Goal: Task Accomplishment & Management: Use online tool/utility

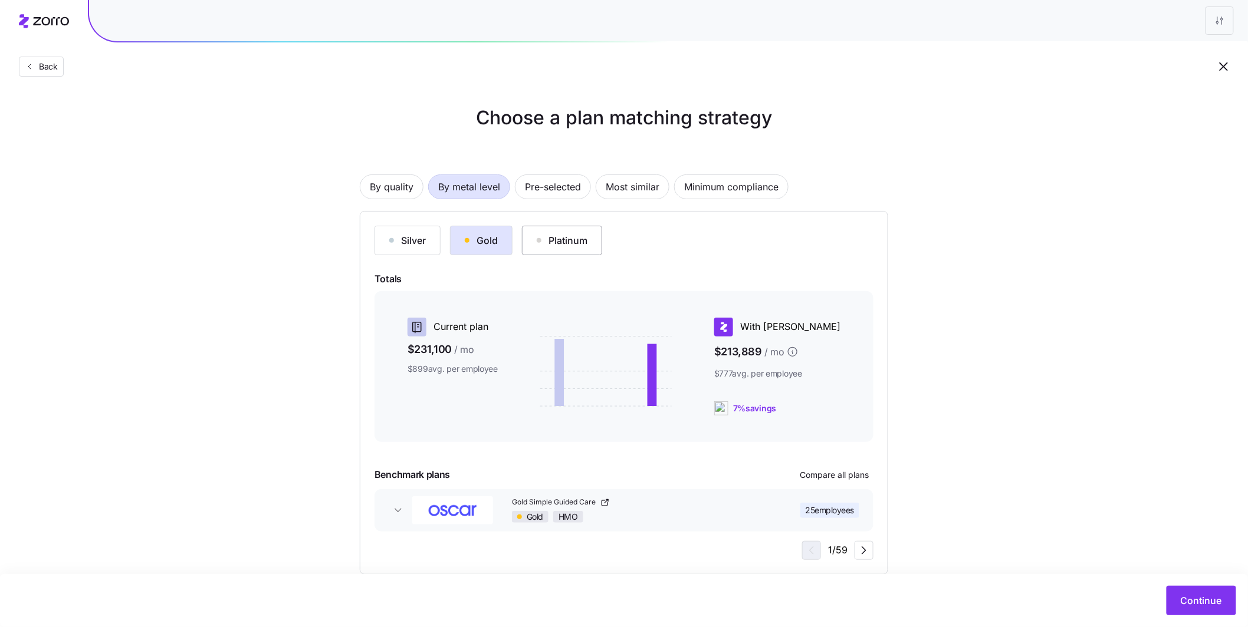
click at [434, 247] on div "Platinum" at bounding box center [562, 241] width 51 height 14
click at [409, 248] on button "Silver" at bounding box center [407, 240] width 66 height 29
click at [434, 254] on button "Gold" at bounding box center [481, 240] width 63 height 29
click at [434, 469] on span "Continue" at bounding box center [1201, 601] width 41 height 14
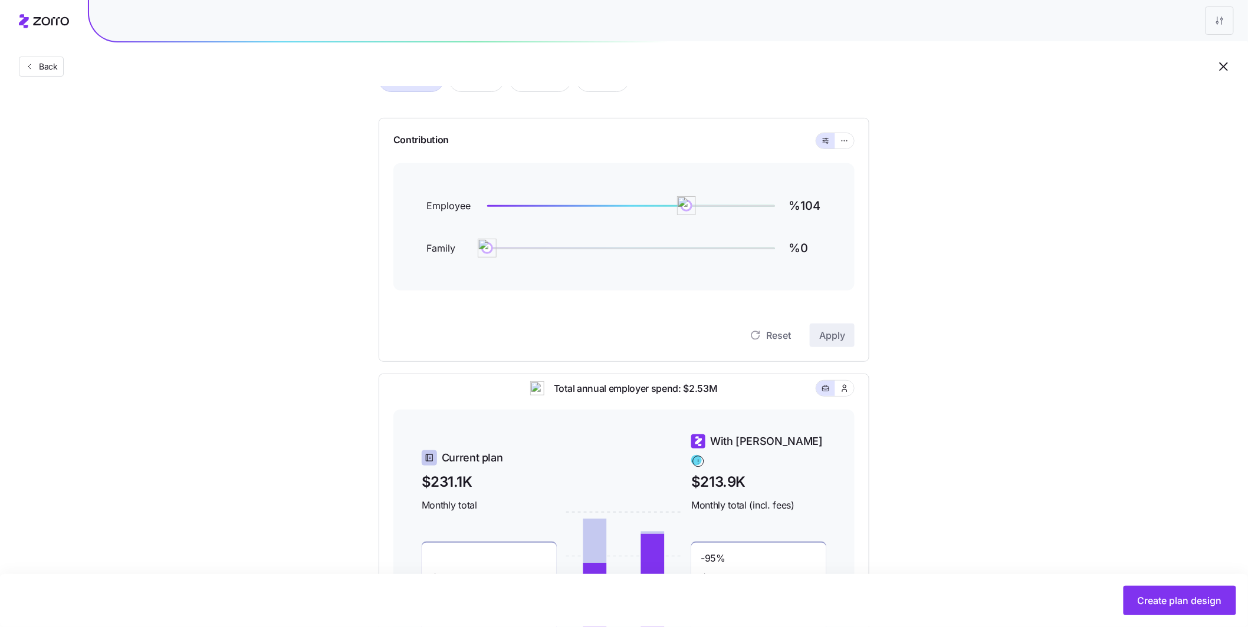
scroll to position [95, 0]
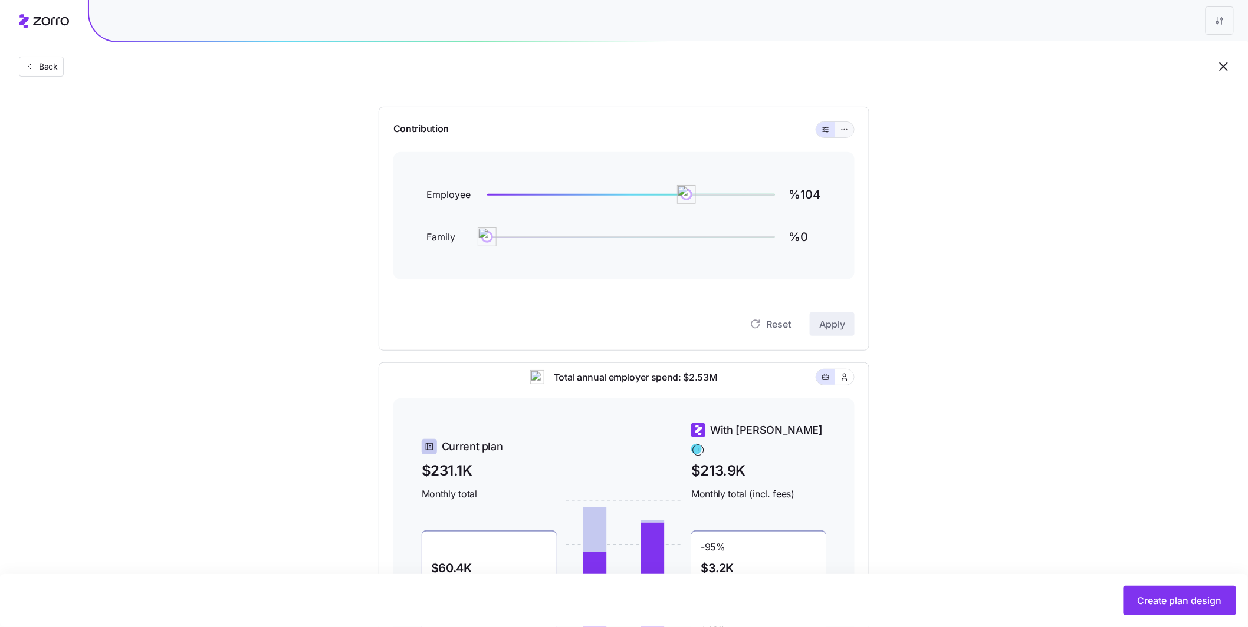
click at [434, 131] on button "button" at bounding box center [844, 129] width 19 height 15
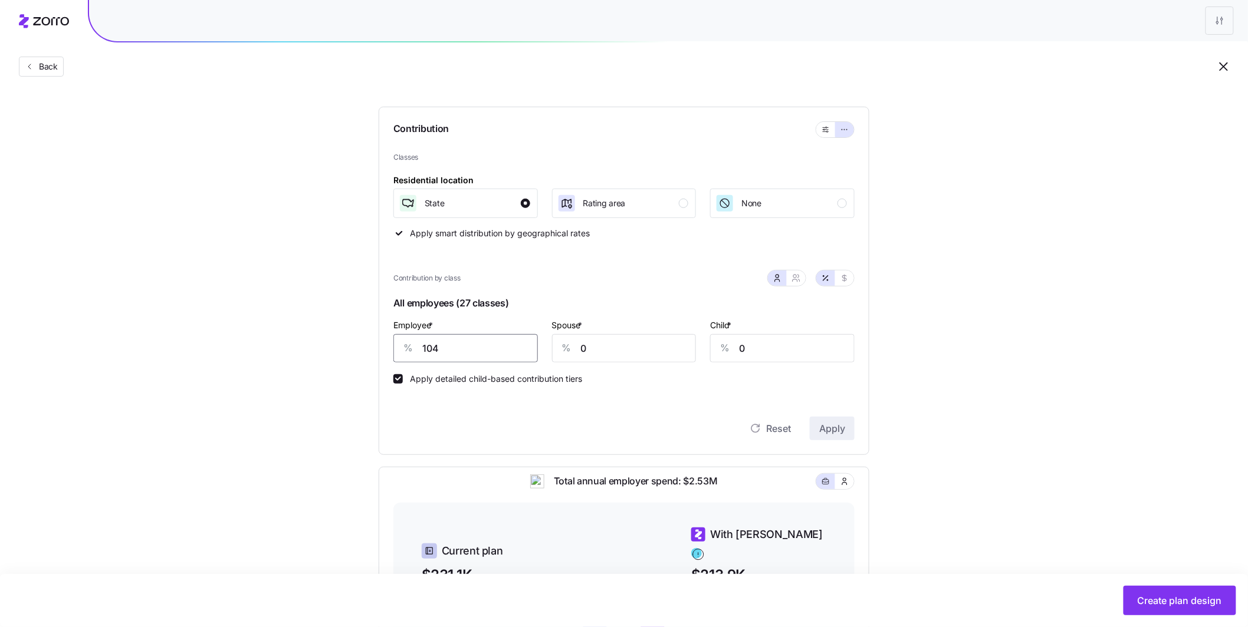
drag, startPoint x: 440, startPoint y: 350, endPoint x: 379, endPoint y: 341, distance: 61.9
click at [379, 341] on div "Contribution Classes Residential location State Rating area None Apply smart di…" at bounding box center [624, 281] width 491 height 349
type input "75"
click at [434, 346] on input "0" at bounding box center [624, 348] width 144 height 28
drag, startPoint x: 578, startPoint y: 350, endPoint x: 550, endPoint y: 349, distance: 27.7
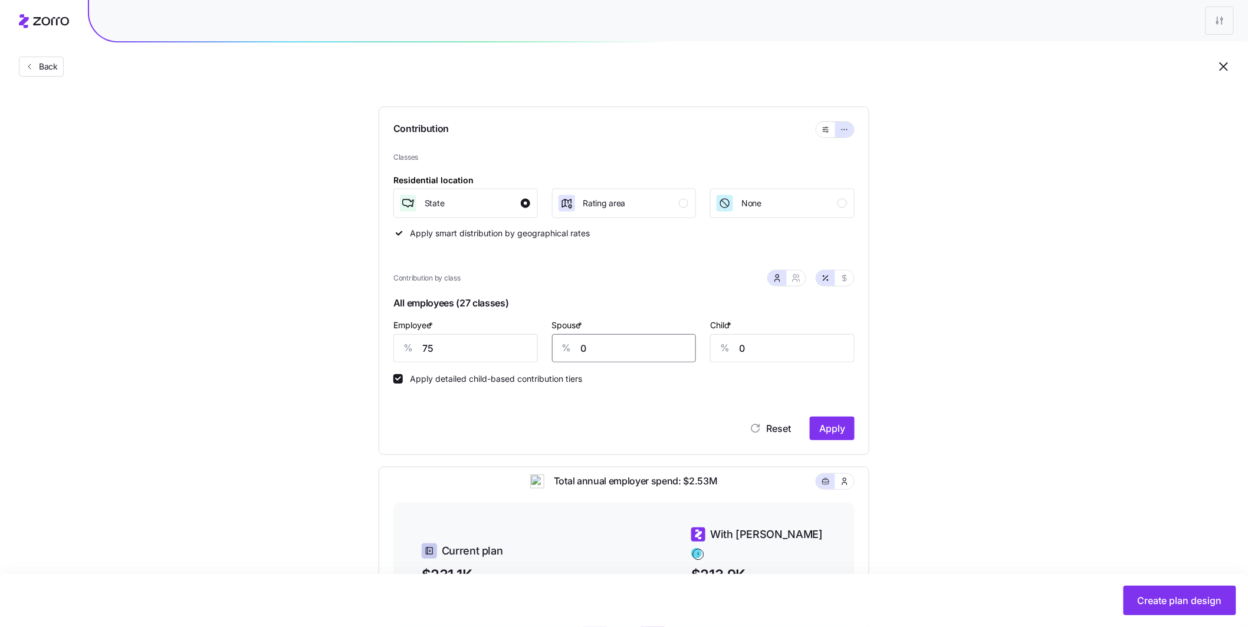
click at [434, 349] on div "Spouse * % 0" at bounding box center [624, 340] width 159 height 59
type input "30"
drag, startPoint x: 724, startPoint y: 346, endPoint x: 686, endPoint y: 339, distance: 39.1
click at [434, 339] on div "Employee * % 75 Spouse * % 30 Child * % 0" at bounding box center [623, 340] width 475 height 59
type input "30"
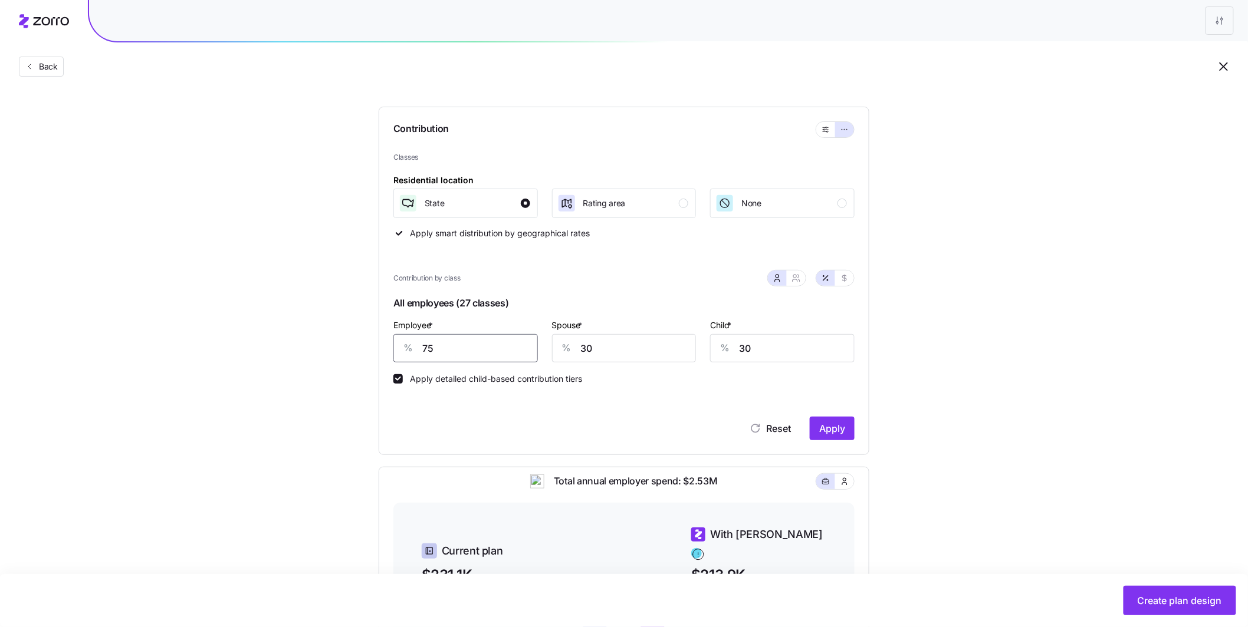
click at [362, 341] on div "Compliant Industry Generous Current Contribution Classes Residential location S…" at bounding box center [624, 428] width 528 height 772
type input "80"
drag, startPoint x: 564, startPoint y: 342, endPoint x: 522, endPoint y: 340, distance: 41.9
click at [434, 340] on div "Employee * % 80 Spouse * % 30 Child * % 30" at bounding box center [623, 340] width 475 height 59
type input "20"
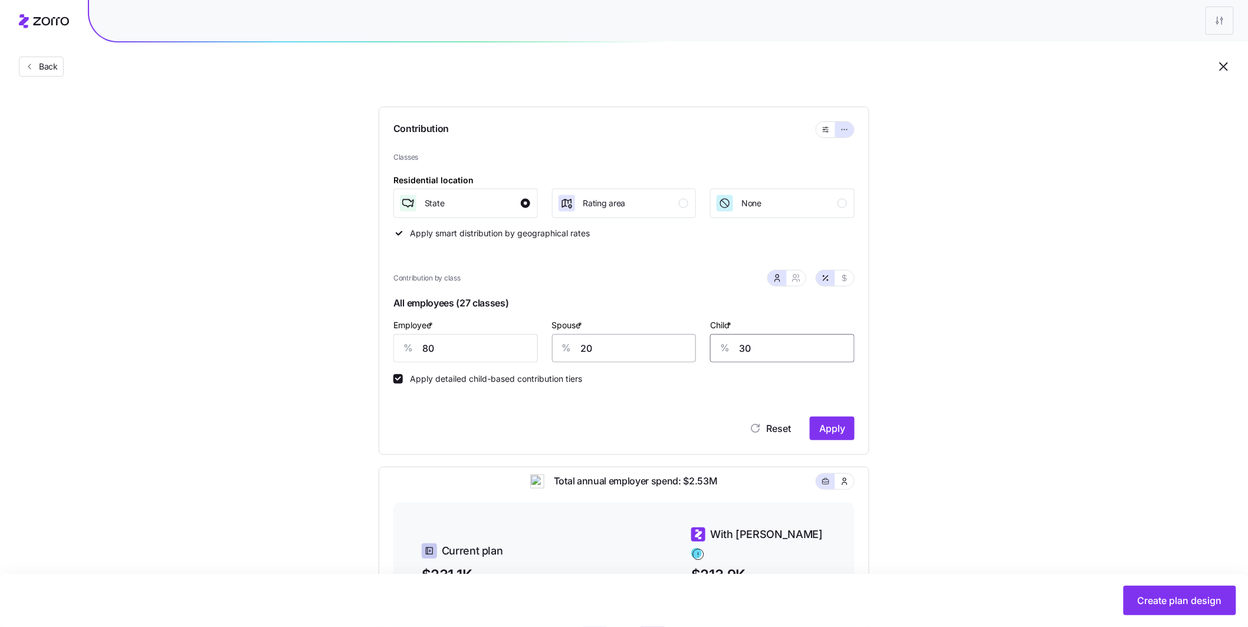
drag, startPoint x: 761, startPoint y: 353, endPoint x: 683, endPoint y: 339, distance: 79.1
click at [434, 339] on div "Employee * % 80 Spouse * % 20 Child * % 30" at bounding box center [623, 340] width 475 height 59
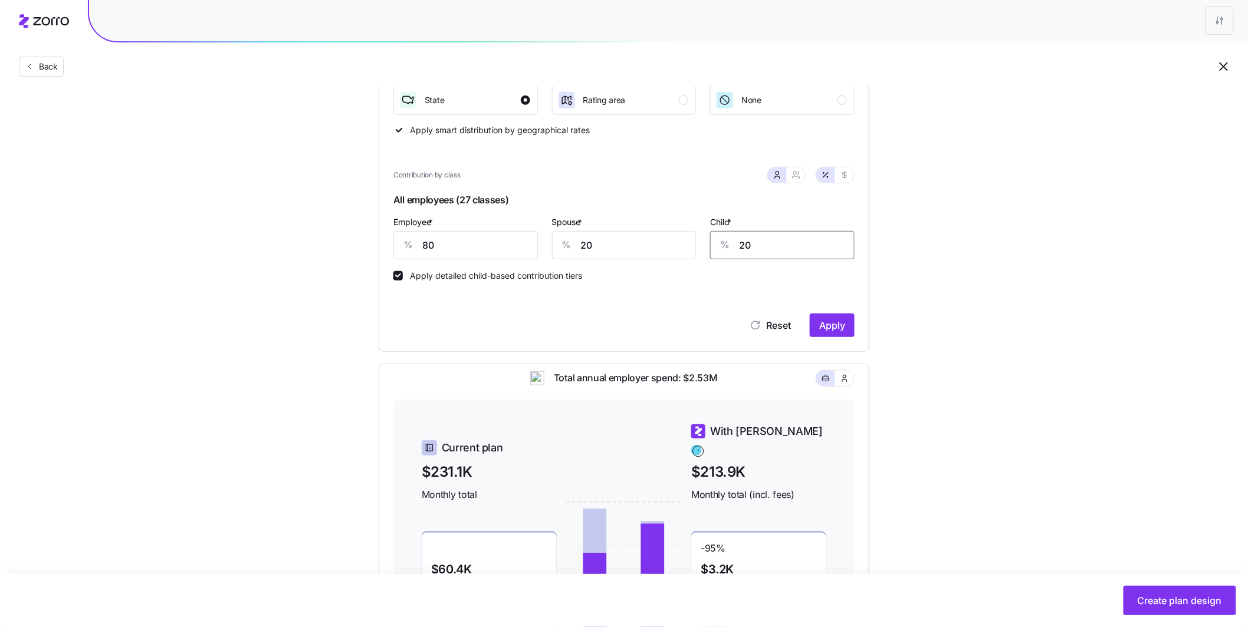
scroll to position [203, 0]
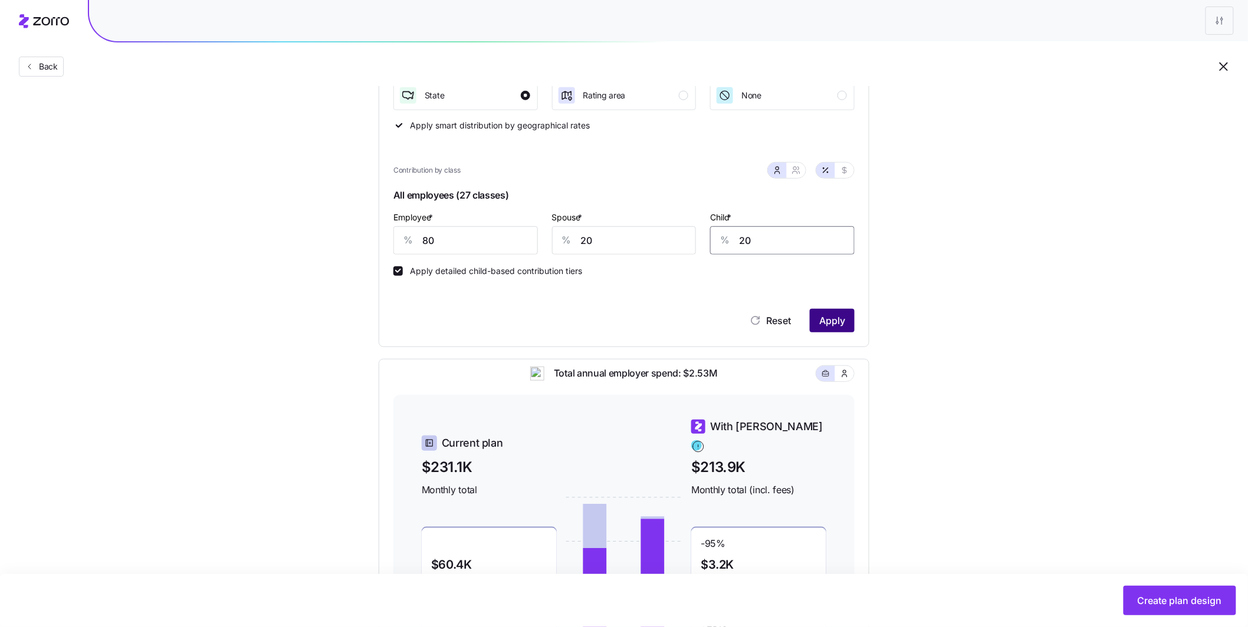
type input "20"
click at [434, 324] on span "Apply" at bounding box center [832, 321] width 26 height 14
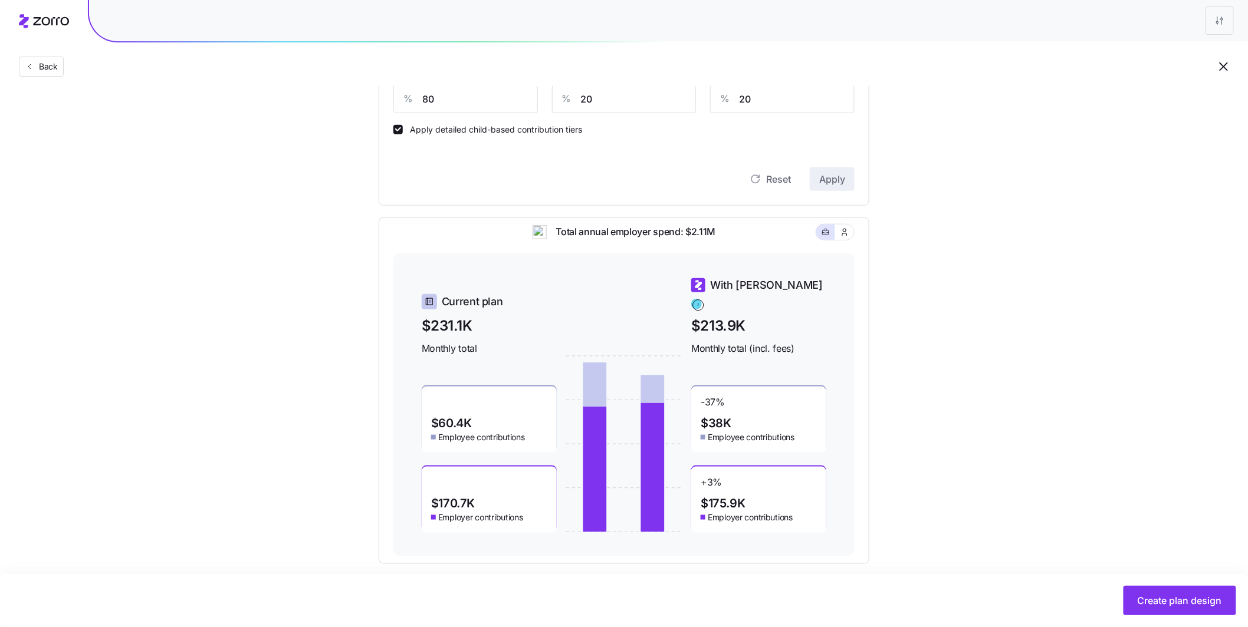
scroll to position [357, 0]
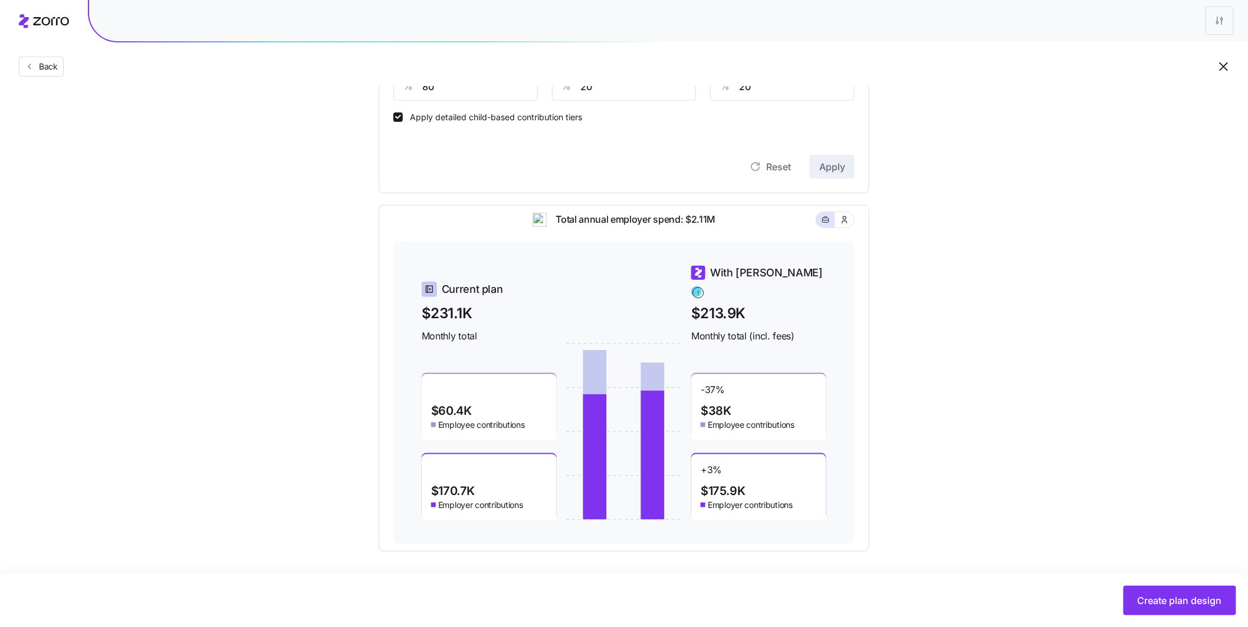
click at [434, 469] on span "Create plan design" at bounding box center [1180, 601] width 84 height 14
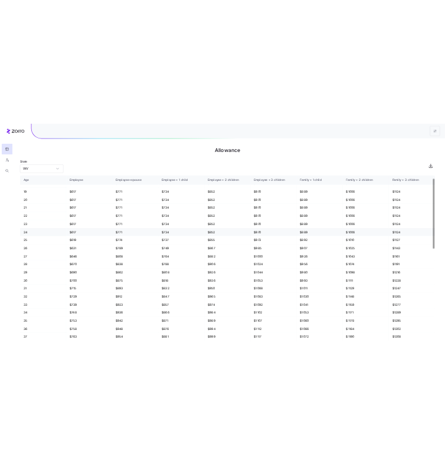
scroll to position [36, 0]
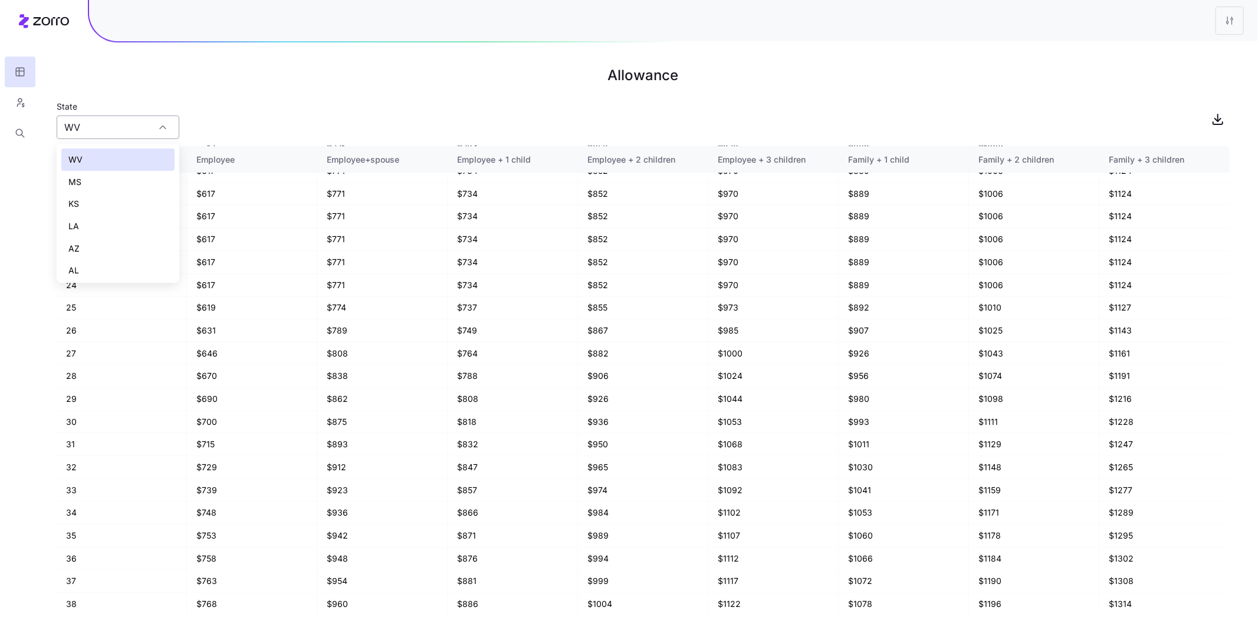
click at [148, 125] on input "WV" at bounding box center [118, 128] width 123 height 24
click at [114, 224] on div "LA" at bounding box center [117, 226] width 113 height 22
type input "LA"
click at [246, 91] on main "Allowance State [US_STATE] Age Employee Employee+spouse Employee + 1 child Empl…" at bounding box center [629, 313] width 1258 height 627
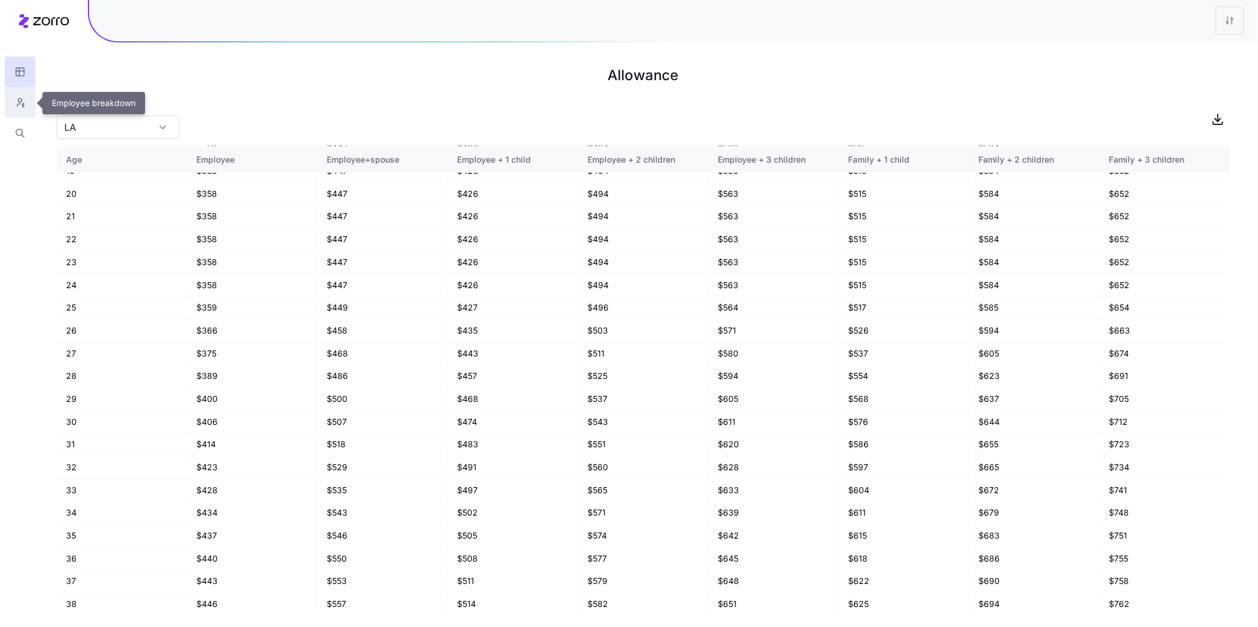
click at [18, 103] on icon "button" at bounding box center [20, 103] width 11 height 12
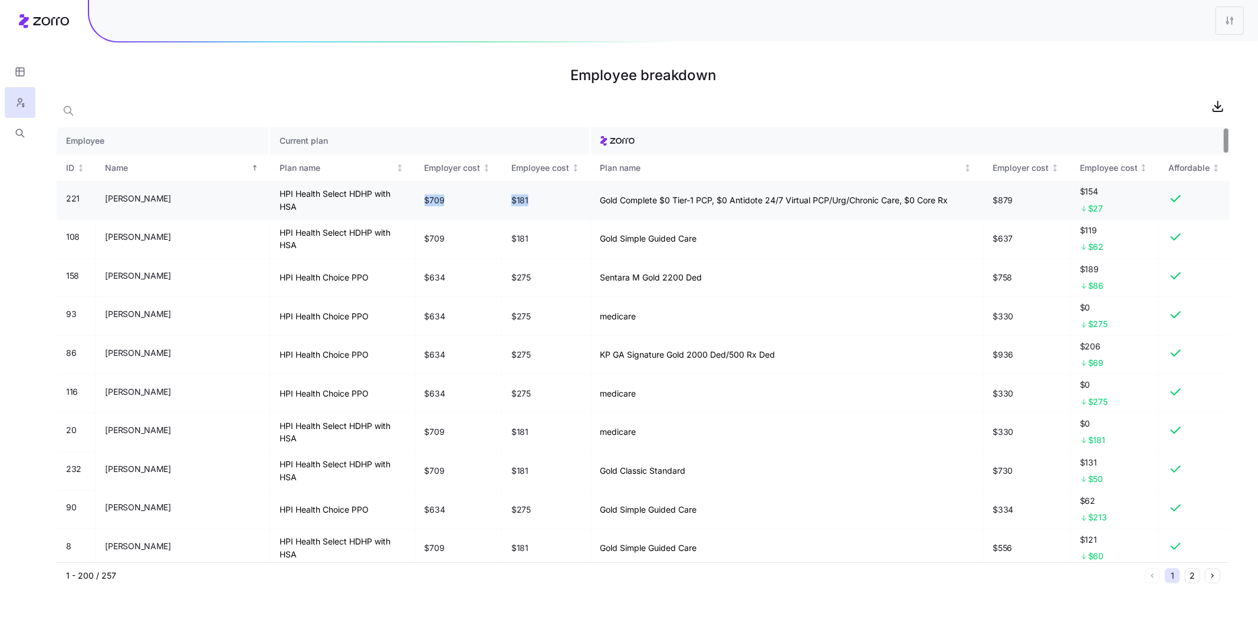
drag, startPoint x: 372, startPoint y: 201, endPoint x: 473, endPoint y: 201, distance: 101.4
click at [434, 201] on tr "221 [PERSON_NAME] HPI Health Select HDHP with HSA $709 $181 Gold Complete $0 Ti…" at bounding box center [643, 200] width 1173 height 39
click at [434, 118] on div at bounding box center [643, 122] width 1173 height 9
